Goal: Task Accomplishment & Management: Use online tool/utility

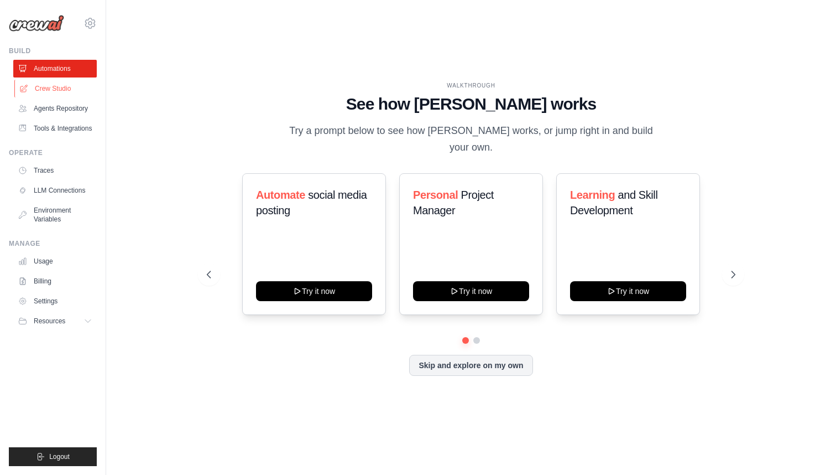
click at [74, 90] on link "Crew Studio" at bounding box center [56, 89] width 84 height 18
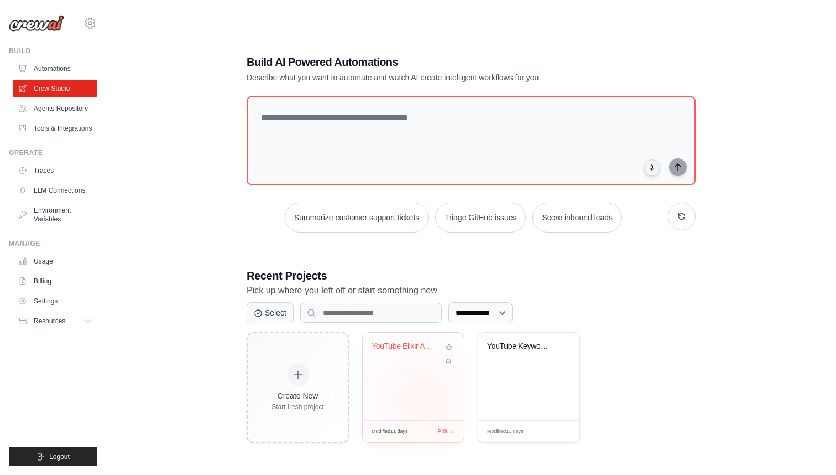
click at [423, 400] on div "YouTube Elixir AI Learning Script G..." at bounding box center [413, 375] width 101 height 87
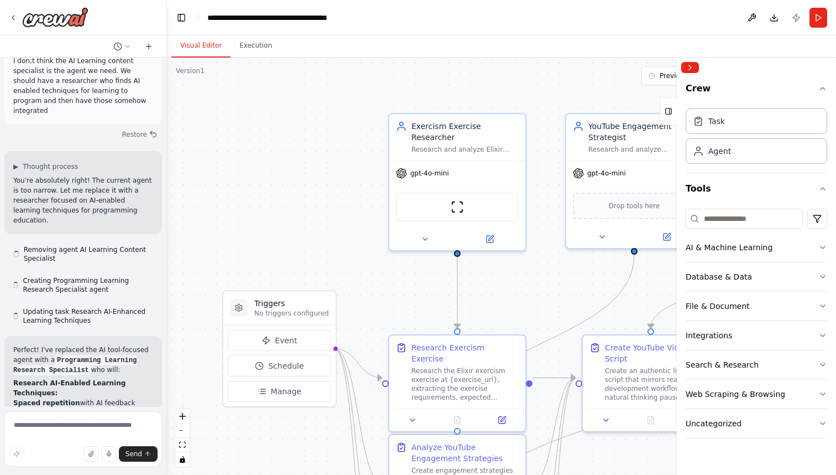
scroll to position [5703, 0]
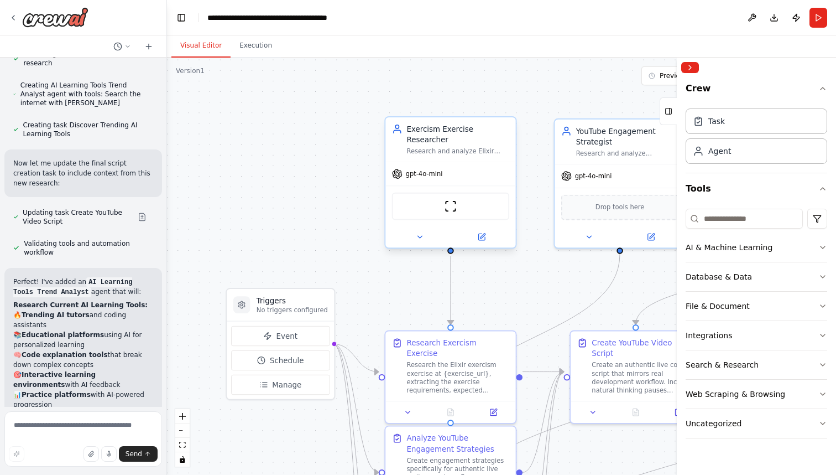
click at [477, 136] on div "Exercism Exercise Researcher" at bounding box center [458, 133] width 103 height 21
click at [719, 154] on div "Agent" at bounding box center [719, 150] width 23 height 11
click at [717, 160] on div "Agent" at bounding box center [757, 150] width 142 height 25
click at [449, 151] on div "Research and analyze Elixir exercises from exercism.org, extracting key learnin…" at bounding box center [458, 151] width 103 height 8
click at [482, 235] on icon at bounding box center [482, 235] width 5 height 5
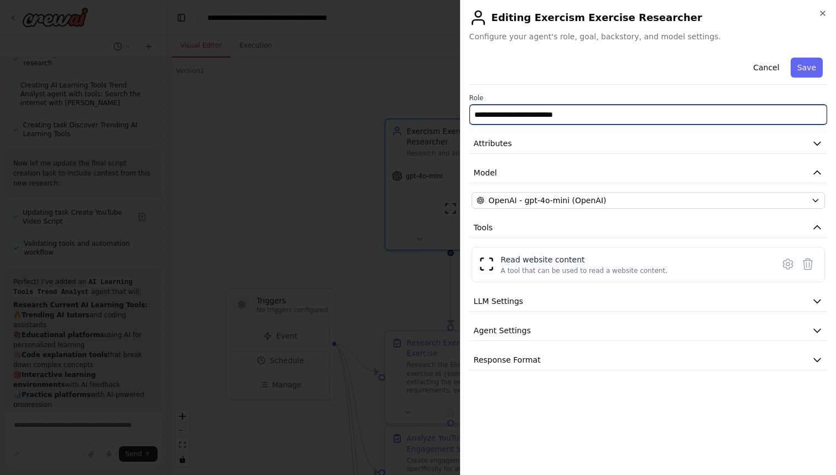
drag, startPoint x: 597, startPoint y: 115, endPoint x: 430, endPoint y: 106, distance: 166.7
click at [430, 106] on body "I want to create a script for a youtube video. The series focus on using AI to …" at bounding box center [418, 237] width 836 height 475
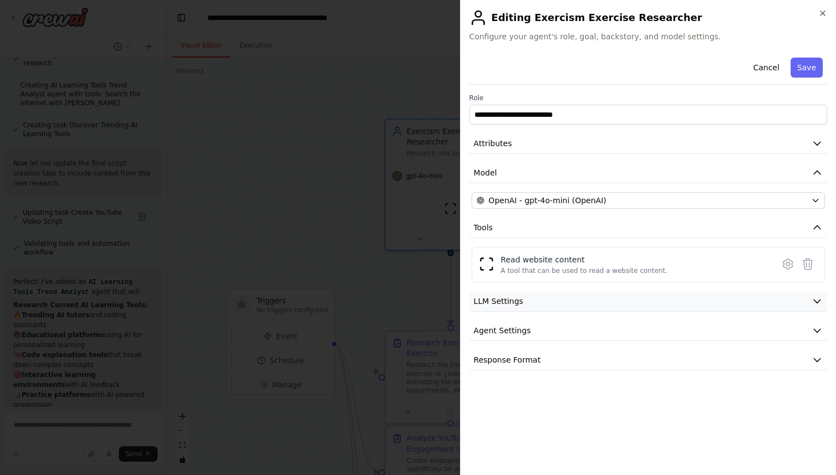
click at [513, 301] on span "LLM Settings" at bounding box center [499, 300] width 50 height 11
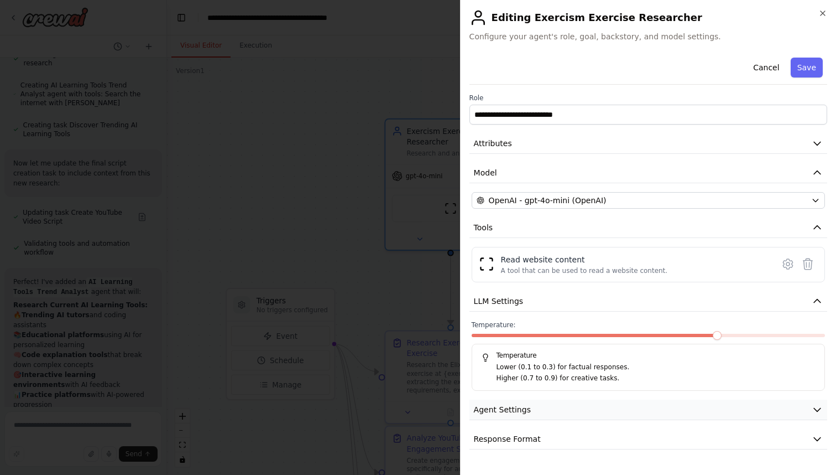
click at [502, 406] on span "Agent Settings" at bounding box center [502, 409] width 57 height 11
click at [768, 70] on button "Cancel" at bounding box center [766, 68] width 39 height 20
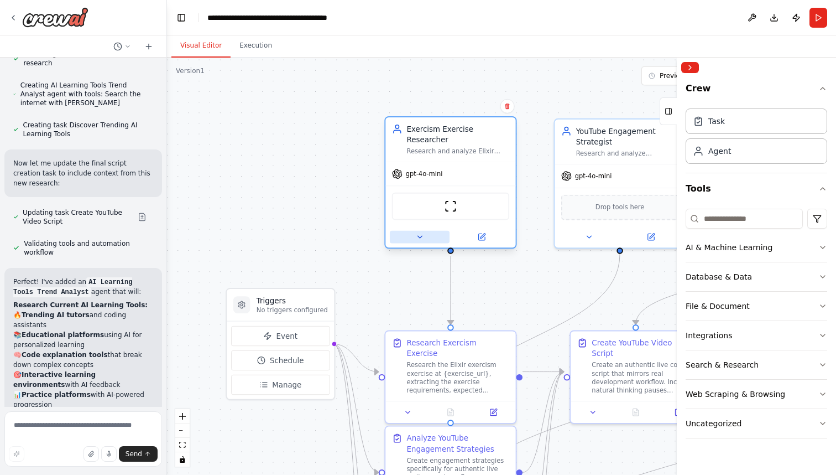
click at [417, 238] on icon at bounding box center [419, 236] width 8 height 8
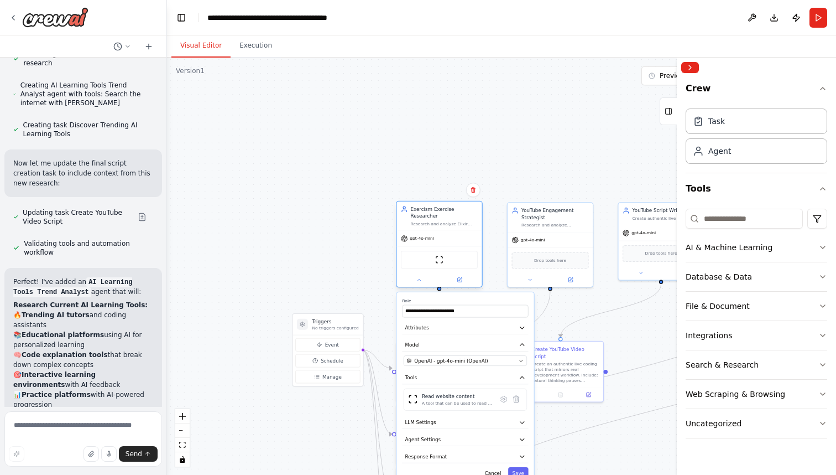
click at [416, 216] on div "Exercism Exercise Researcher" at bounding box center [443, 212] width 67 height 14
click at [417, 280] on icon at bounding box center [419, 280] width 6 height 6
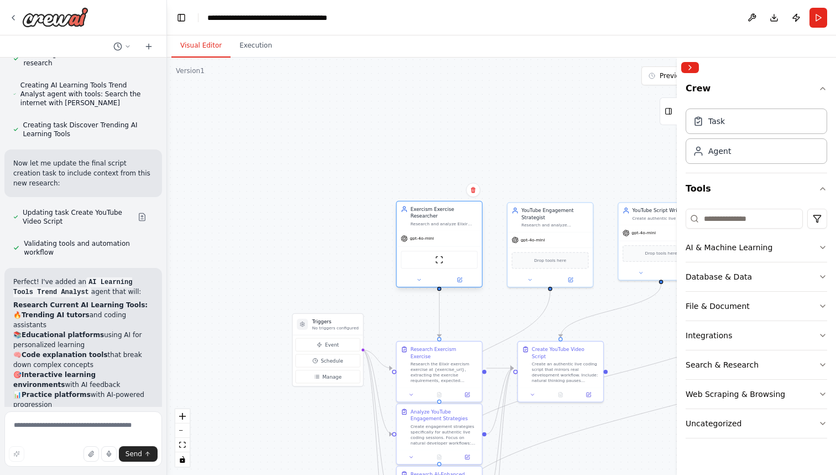
click at [448, 265] on div "ScrapeWebsiteTool" at bounding box center [439, 260] width 77 height 18
click at [439, 259] on img at bounding box center [439, 260] width 8 height 8
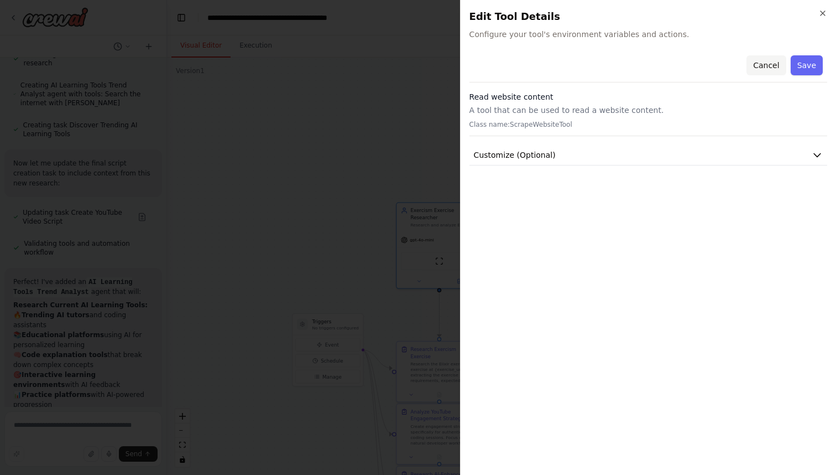
click at [769, 60] on button "Cancel" at bounding box center [766, 65] width 39 height 20
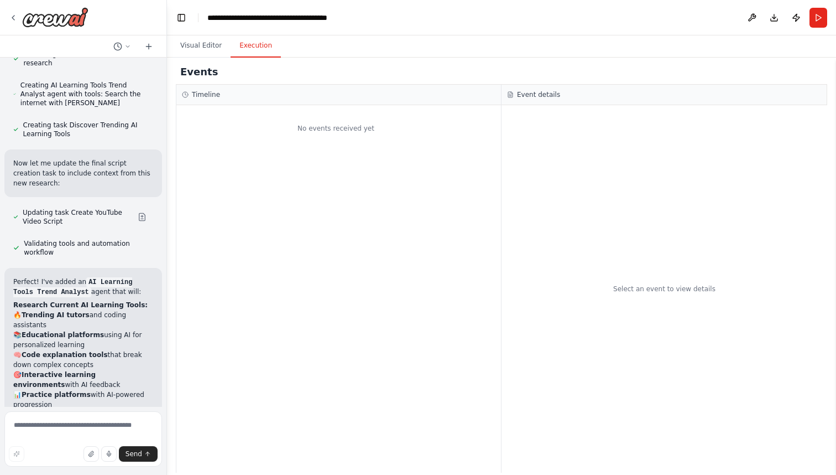
click at [257, 44] on button "Execution" at bounding box center [256, 45] width 50 height 23
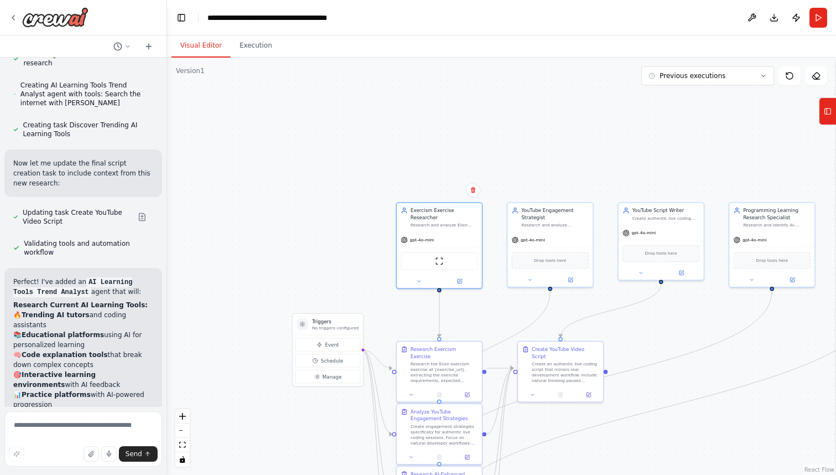
click at [207, 46] on button "Visual Editor" at bounding box center [200, 45] width 59 height 23
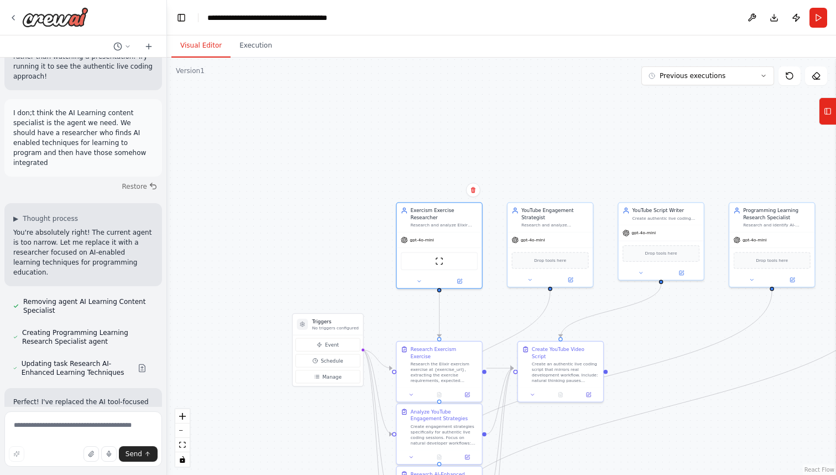
scroll to position [4821, 0]
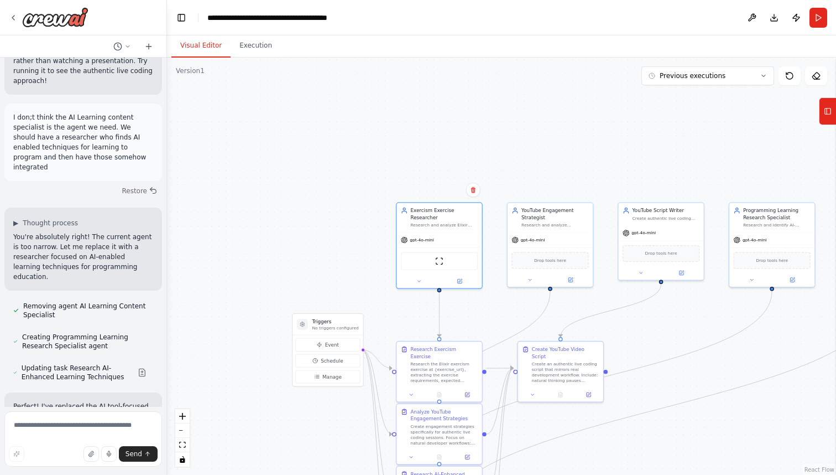
click at [356, 254] on div ".deletable-edge-delete-btn { width: 20px; height: 20px; border: 0px solid #ffff…" at bounding box center [501, 266] width 669 height 417
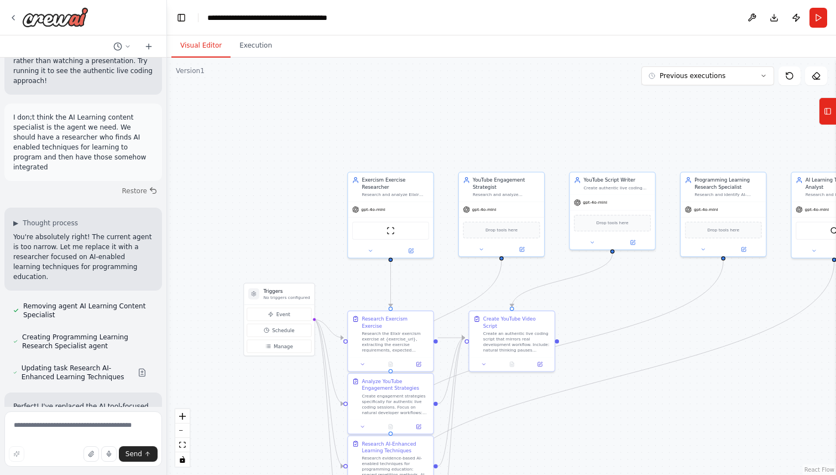
drag, startPoint x: 332, startPoint y: 243, endPoint x: 247, endPoint y: 171, distance: 111.8
click at [247, 171] on div ".deletable-edge-delete-btn { width: 20px; height: 20px; border: 0px solid #ffff…" at bounding box center [501, 266] width 669 height 417
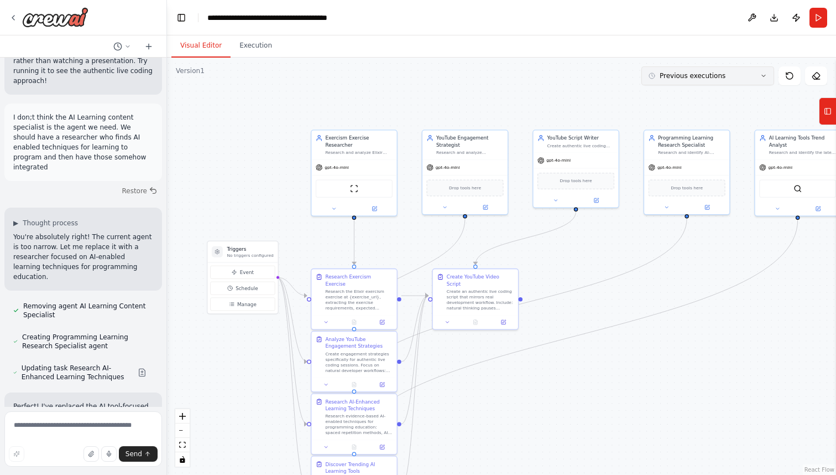
click at [755, 77] on button "Previous executions" at bounding box center [708, 75] width 133 height 19
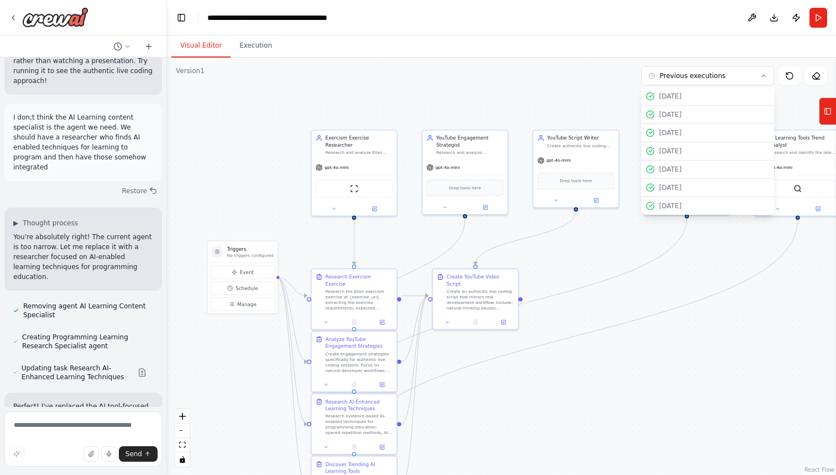
click at [482, 80] on div ".deletable-edge-delete-btn { width: 20px; height: 20px; border: 0px solid #ffff…" at bounding box center [501, 266] width 669 height 417
click at [328, 142] on div "Exercism Exercise Researcher" at bounding box center [358, 140] width 67 height 14
click at [331, 211] on button at bounding box center [333, 207] width 39 height 8
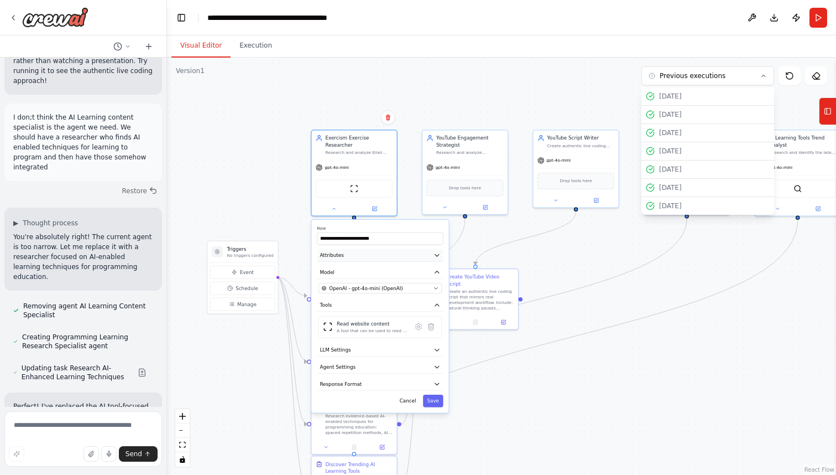
click at [355, 256] on button "Attributes" at bounding box center [380, 255] width 126 height 13
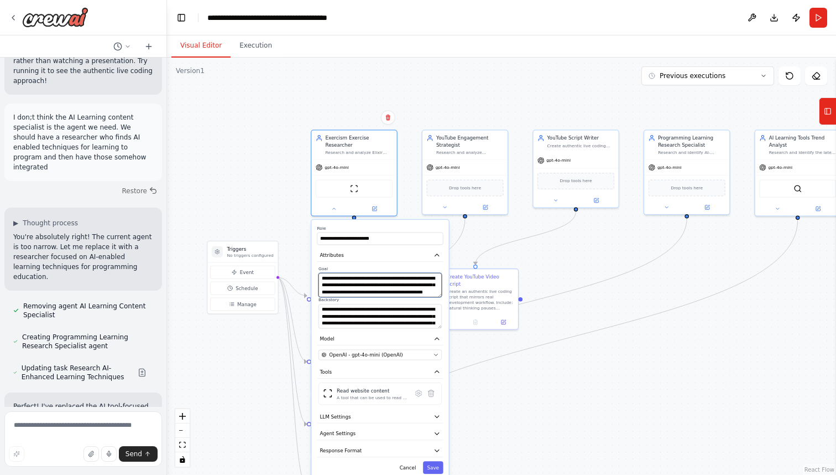
click at [369, 284] on textarea "**********" at bounding box center [380, 285] width 123 height 24
click at [369, 311] on textarea "**********" at bounding box center [380, 316] width 123 height 24
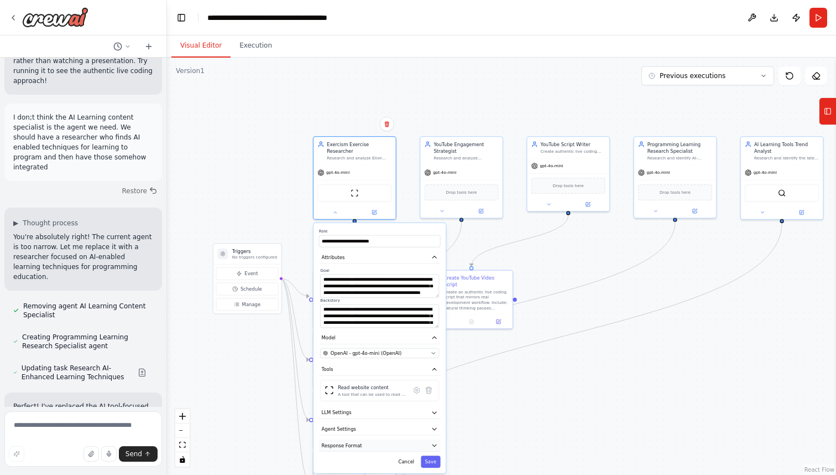
click at [435, 447] on icon "button" at bounding box center [434, 444] width 7 height 7
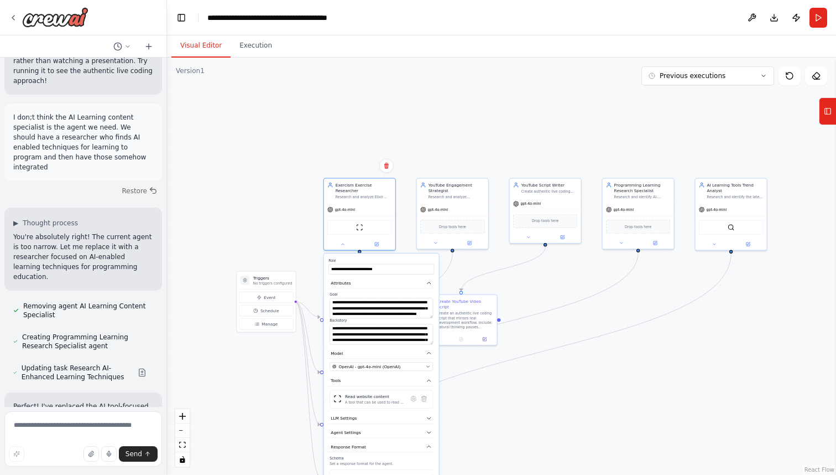
click at [392, 461] on p "Set a response format for the agent." at bounding box center [381, 463] width 103 height 4
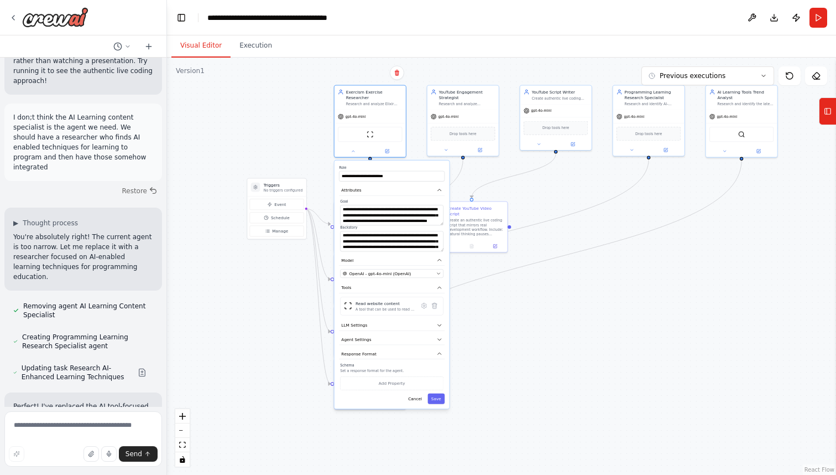
drag, startPoint x: 520, startPoint y: 419, endPoint x: 531, endPoint y: 327, distance: 93.0
click at [531, 327] on div ".deletable-edge-delete-btn { width: 20px; height: 20px; border: 0px solid #ffff…" at bounding box center [501, 266] width 669 height 417
click at [442, 340] on icon "button" at bounding box center [440, 340] width 6 height 6
